Goal: Information Seeking & Learning: Learn about a topic

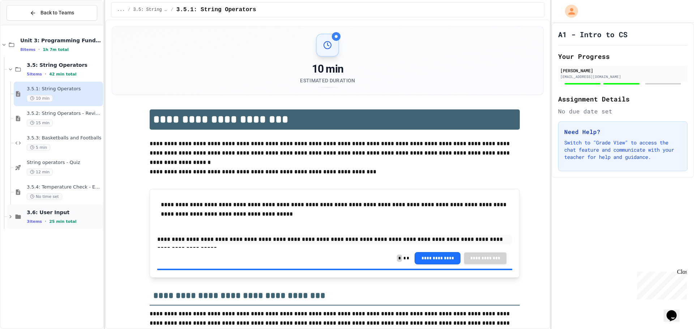
click at [58, 218] on div "3.6: User Input 3 items • 25 min total" at bounding box center [64, 216] width 75 height 15
click at [46, 291] on div "3.6.3: Squares and Circles No time set" at bounding box center [64, 291] width 75 height 16
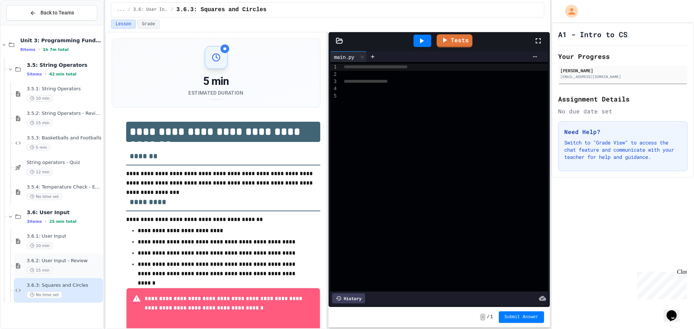
click at [25, 258] on div "3.6.2: User Input - Review 15 min" at bounding box center [58, 266] width 89 height 25
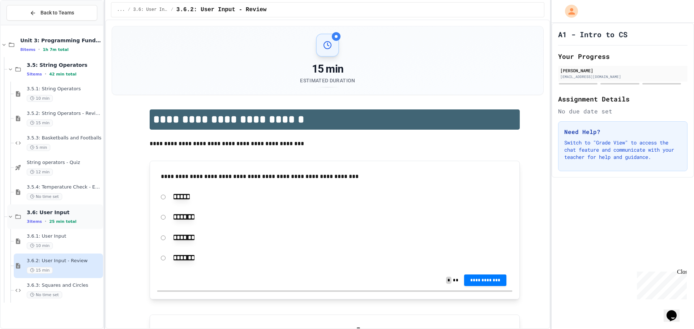
click at [35, 222] on span "3 items" at bounding box center [34, 221] width 15 height 5
click at [29, 241] on div "3.6.1: User Input 10 min" at bounding box center [64, 242] width 75 height 16
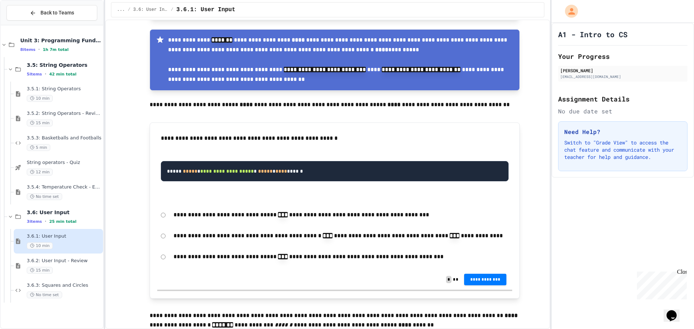
scroll to position [1121, 0]
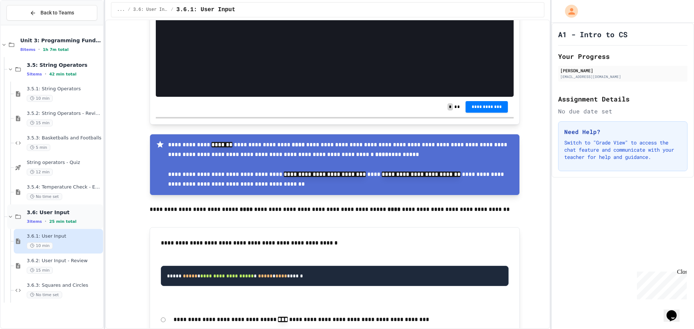
click at [42, 209] on span "3.6: User Input" at bounding box center [64, 212] width 75 height 7
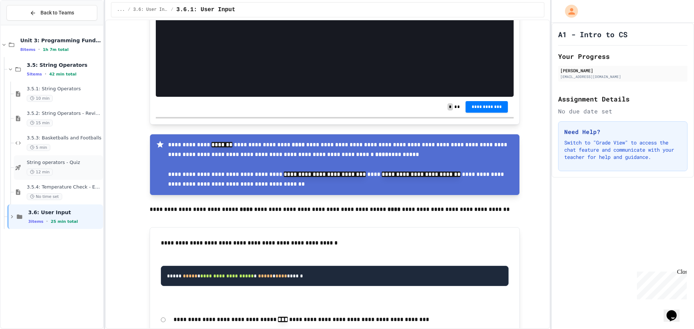
click at [67, 179] on div "String operators - Quiz 12 min" at bounding box center [58, 167] width 89 height 25
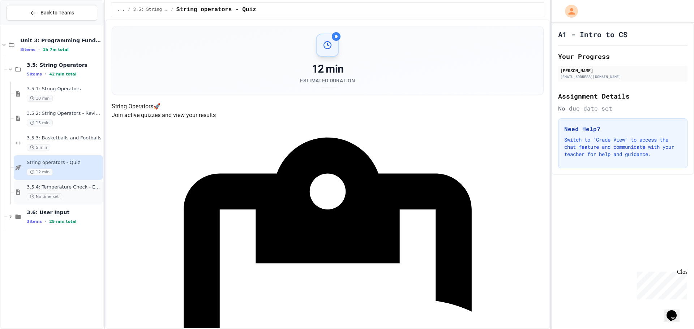
click at [64, 188] on span "3.5.4: Temperature Check - Exit Ticket" at bounding box center [64, 187] width 75 height 6
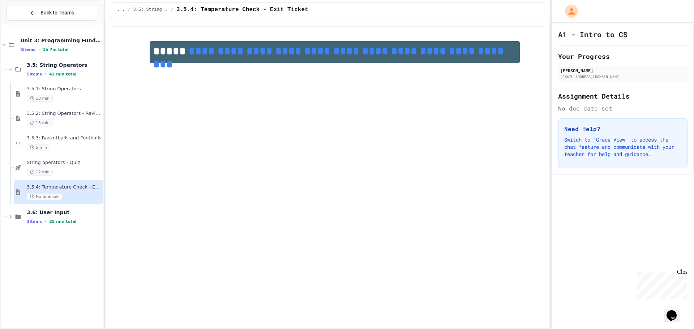
click at [442, 53] on link "**********" at bounding box center [330, 58] width 354 height 24
click at [288, 50] on link "**********" at bounding box center [330, 58] width 354 height 24
click at [70, 169] on div "12 min" at bounding box center [64, 172] width 75 height 7
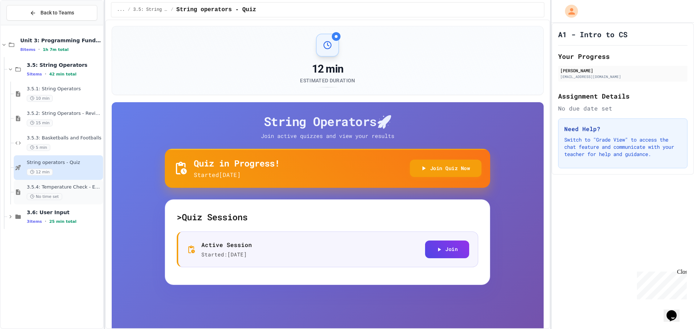
click at [51, 191] on div "3.5.4: Temperature Check - Exit Ticket No time set" at bounding box center [64, 192] width 75 height 16
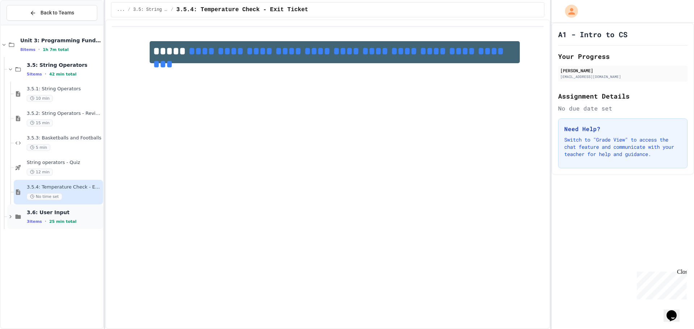
click at [57, 212] on span "3.6: User Input" at bounding box center [64, 212] width 75 height 7
click at [50, 246] on span "10 min" at bounding box center [40, 246] width 26 height 7
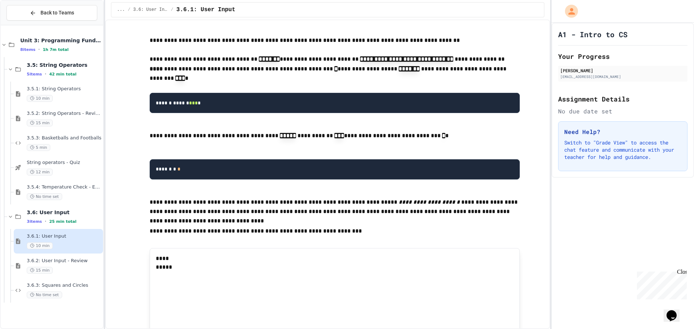
scroll to position [2640, 0]
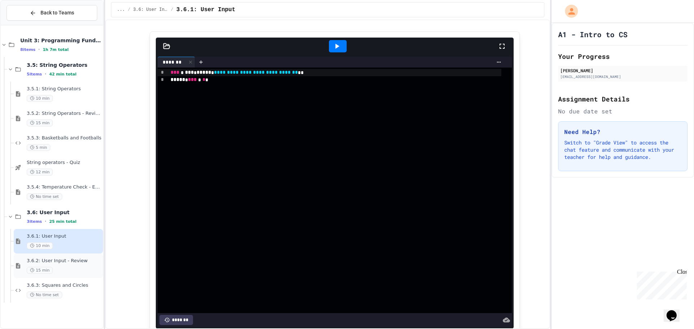
click at [68, 264] on span "3.6.2: User Input - Review" at bounding box center [64, 261] width 75 height 6
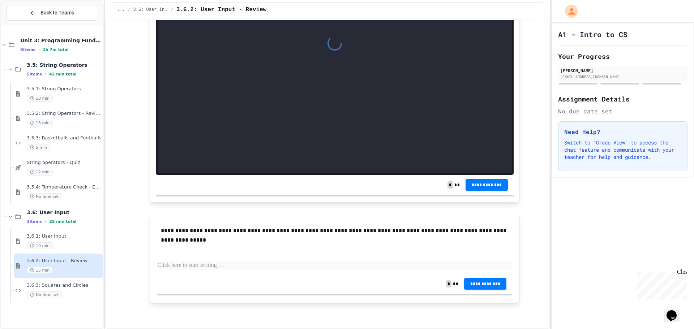
scroll to position [1144, 0]
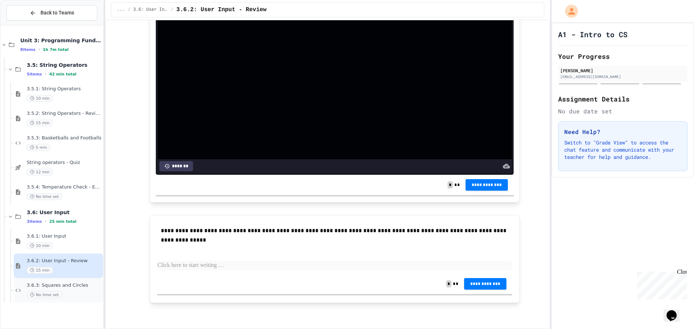
click at [45, 288] on span "3.6.3: Squares and Circles" at bounding box center [64, 286] width 75 height 6
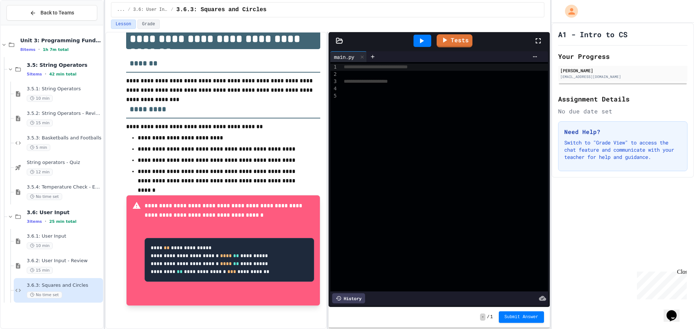
scroll to position [94, 0]
click at [53, 263] on span "3.6.2: User Input - Review" at bounding box center [64, 261] width 75 height 6
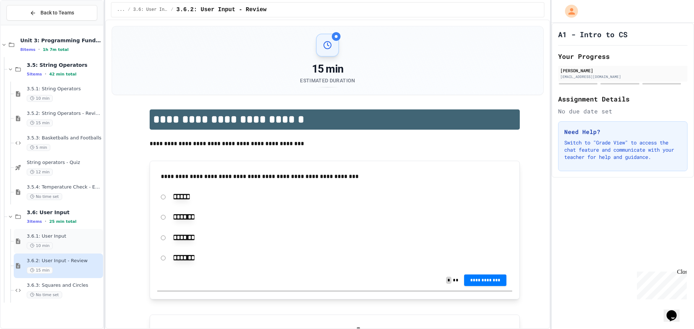
click at [53, 251] on div "3.6.1: User Input 10 min" at bounding box center [58, 241] width 89 height 25
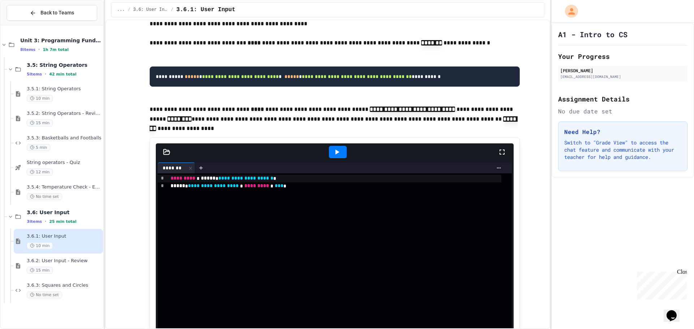
scroll to position [796, 0]
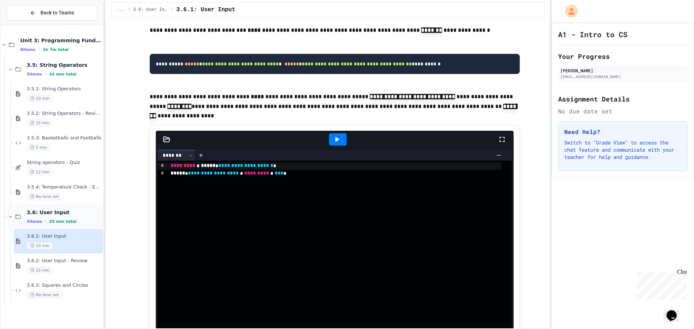
click at [63, 223] on span "25 min total" at bounding box center [62, 221] width 27 height 5
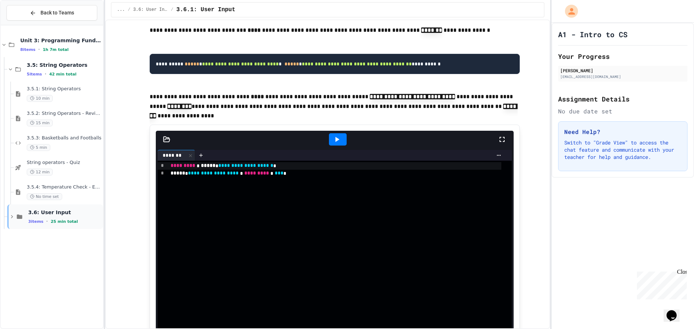
click at [63, 225] on div "3 items • 25 min total" at bounding box center [64, 222] width 73 height 6
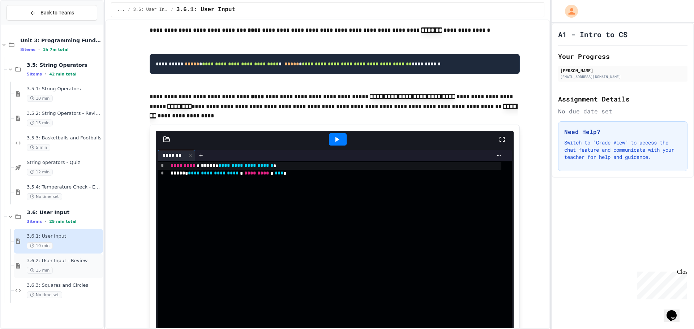
click at [59, 270] on div "15 min" at bounding box center [64, 270] width 75 height 7
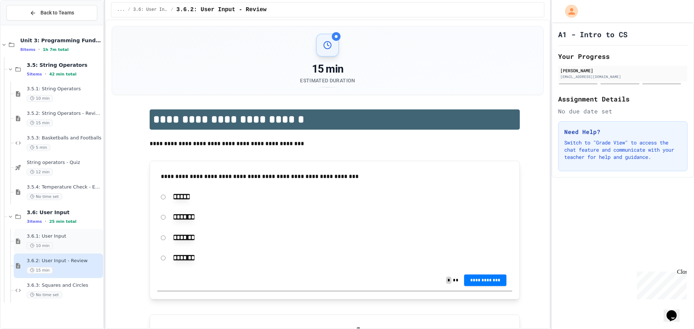
click at [64, 233] on div "3.6.1: User Input 10 min" at bounding box center [58, 241] width 89 height 25
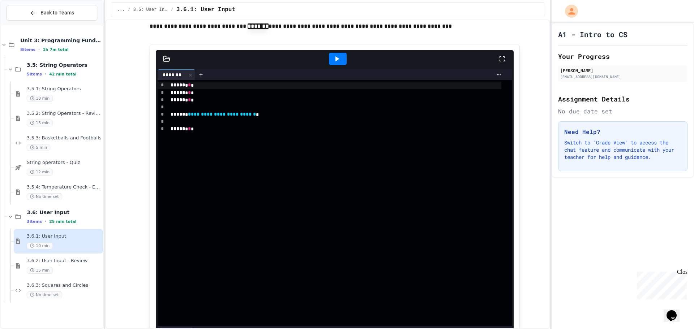
scroll to position [253, 0]
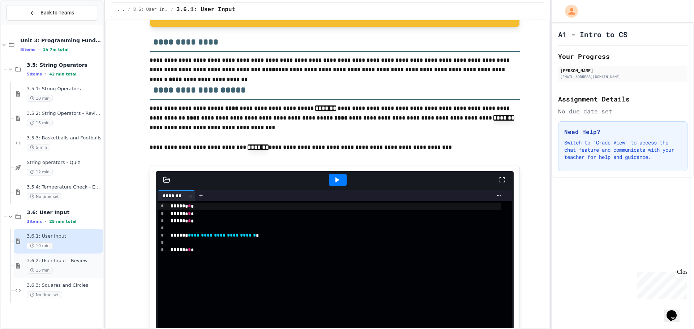
click at [59, 267] on div "15 min" at bounding box center [64, 270] width 75 height 7
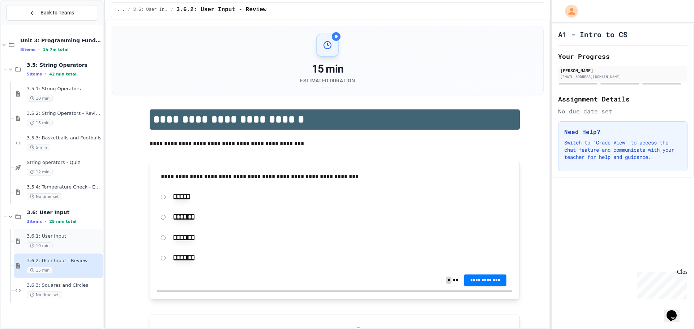
click at [82, 242] on div "3.6.1: User Input 10 min" at bounding box center [64, 242] width 75 height 16
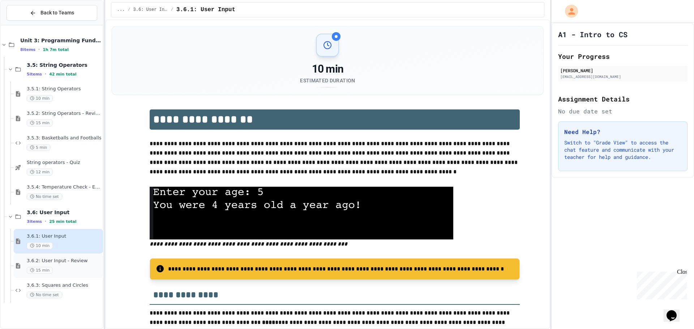
click at [55, 255] on div "3.6.2: User Input - Review 15 min" at bounding box center [58, 266] width 89 height 25
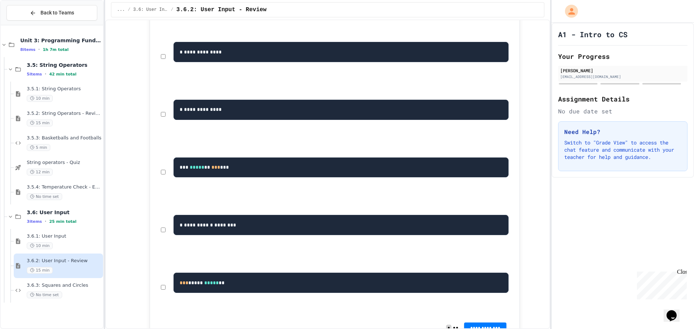
scroll to position [421, 0]
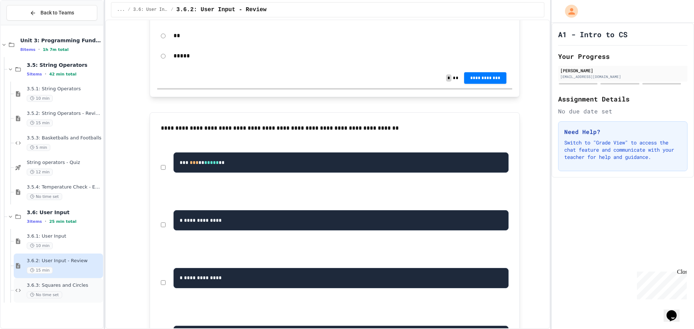
click at [42, 290] on div "3.6.3: Squares and Circles No time set" at bounding box center [64, 291] width 75 height 16
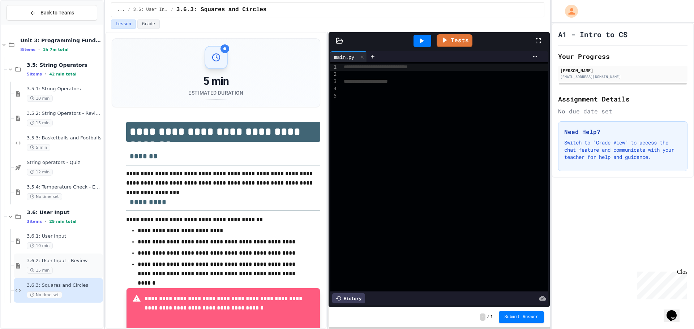
click at [41, 270] on span "15 min" at bounding box center [40, 270] width 26 height 7
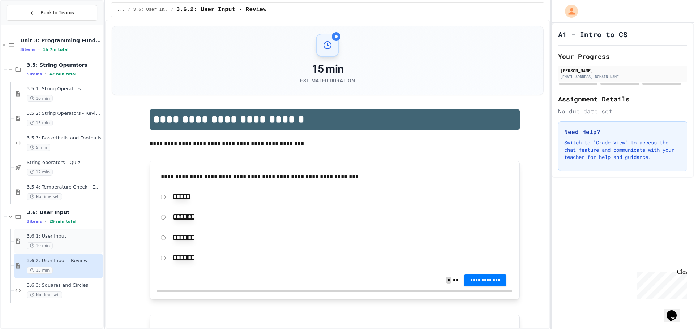
click at [46, 240] on div "3.6.1: User Input 10 min" at bounding box center [64, 242] width 75 height 16
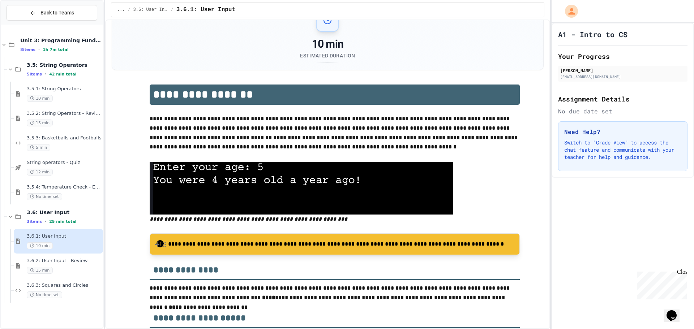
scroll to position [145, 0]
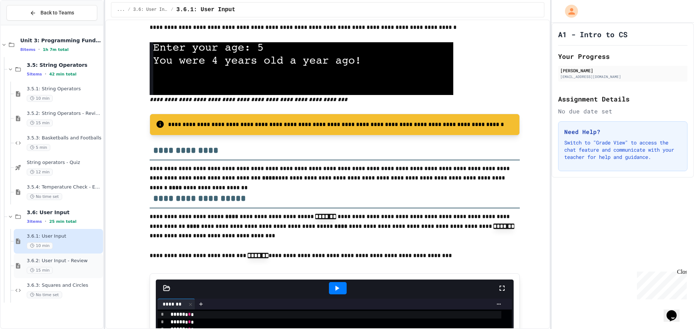
click at [83, 262] on span "3.6.2: User Input - Review" at bounding box center [64, 261] width 75 height 6
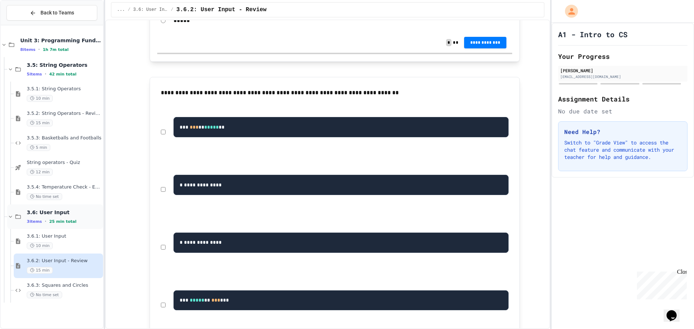
scroll to position [312, 0]
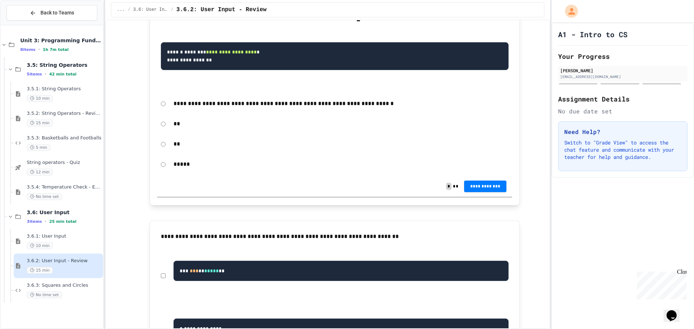
click at [30, 277] on div "3.6.2: User Input - Review 15 min" at bounding box center [58, 266] width 89 height 25
click at [30, 280] on div "3.6.3: Squares and Circles No time set" at bounding box center [58, 290] width 89 height 25
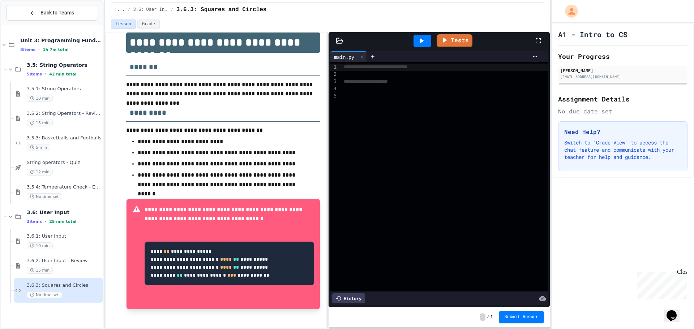
scroll to position [94, 0]
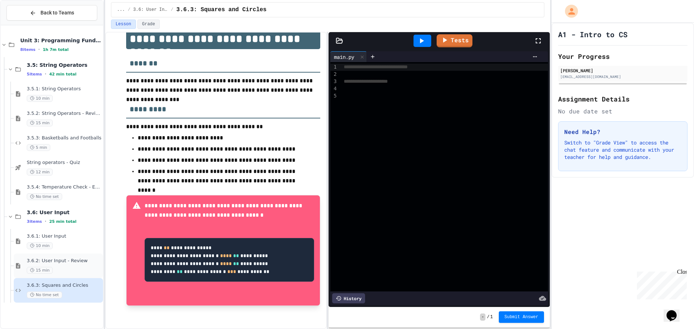
click at [60, 270] on div "15 min" at bounding box center [64, 270] width 75 height 7
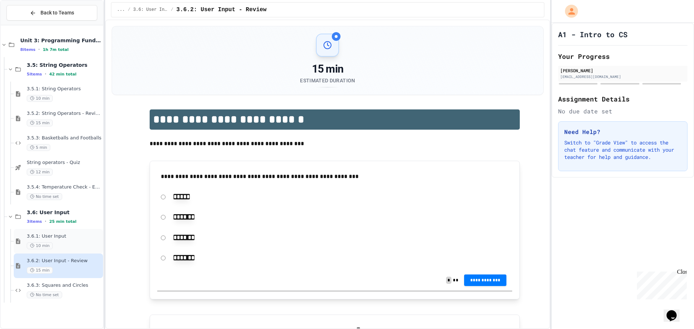
click at [53, 240] on div "3.6.1: User Input 10 min" at bounding box center [64, 242] width 75 height 16
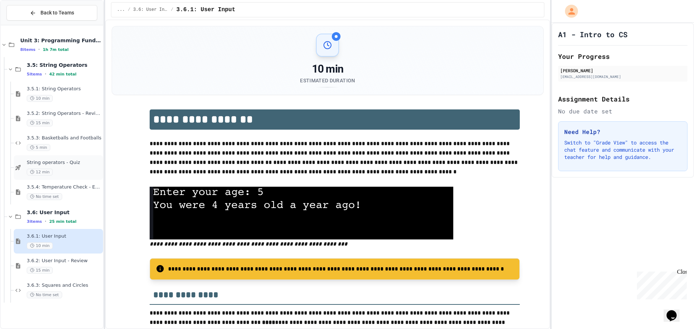
click at [55, 175] on div "12 min" at bounding box center [64, 172] width 75 height 7
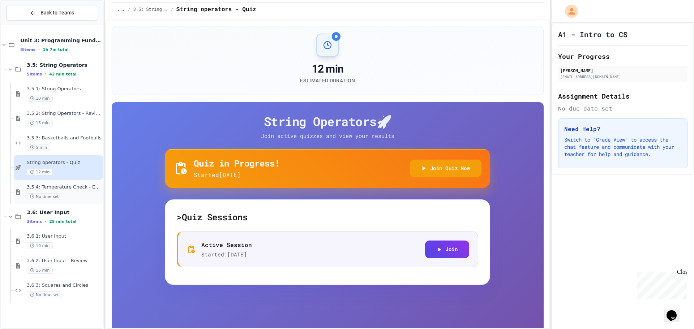
click at [57, 185] on span "3.5.4: Temperature Check - Exit Ticket" at bounding box center [64, 187] width 75 height 6
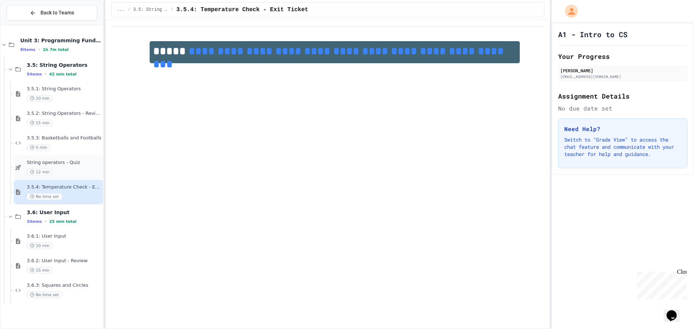
click at [34, 165] on span "String operators - Quiz" at bounding box center [64, 163] width 75 height 6
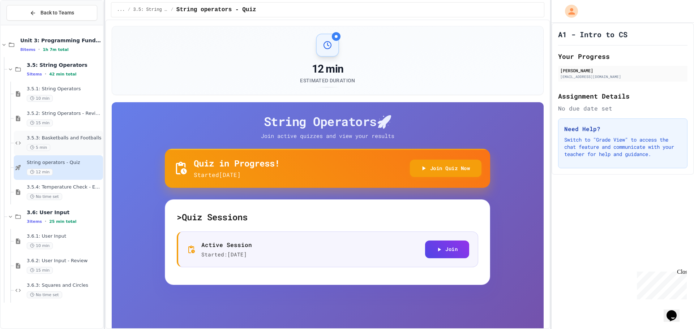
click at [36, 145] on span "5 min" at bounding box center [39, 147] width 24 height 7
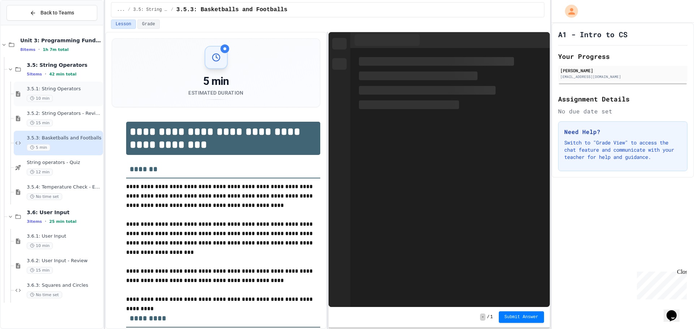
click at [32, 104] on div "3.5.1: String Operators 10 min" at bounding box center [58, 94] width 89 height 25
